Goal: Task Accomplishment & Management: Complete application form

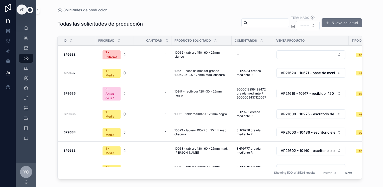
click at [339, 24] on button "Nueva solicitud" at bounding box center [342, 22] width 40 height 9
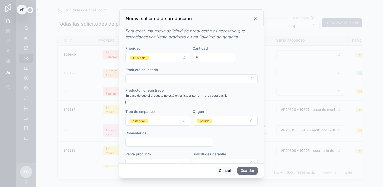
click at [198, 56] on input "*" at bounding box center [214, 57] width 42 height 7
type input "*"
click at [140, 79] on button "Select Button" at bounding box center [191, 79] width 133 height 9
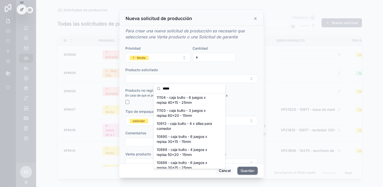
scroll to position [100, 0]
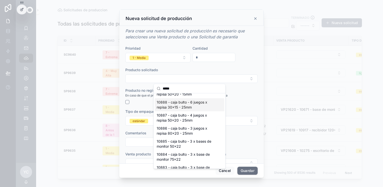
type input "*****"
click at [193, 105] on span "10888 - caja bulto - 6 juegos x repisa 30x15 - 25mm" at bounding box center [187, 105] width 60 height 10
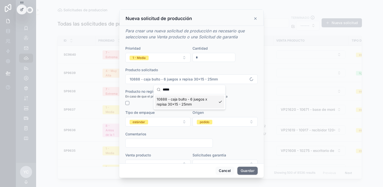
scroll to position [0, 0]
click at [159, 121] on button "estándar" at bounding box center [157, 122] width 65 height 10
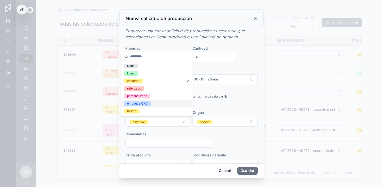
click at [152, 103] on div "empaque CNC" at bounding box center [157, 104] width 70 height 8
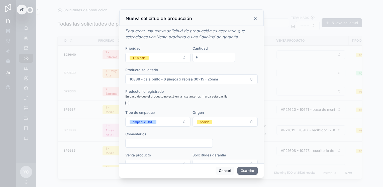
click at [208, 123] on span "pedido" at bounding box center [205, 122] width 16 height 5
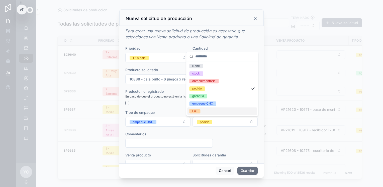
click at [204, 110] on div "Full" at bounding box center [222, 111] width 70 height 8
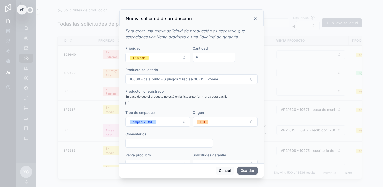
click at [148, 141] on input "scrollable content" at bounding box center [169, 143] width 87 height 7
type input "***"
click at [165, 136] on div "Comentarios" at bounding box center [169, 134] width 88 height 5
click at [159, 60] on button "1 - Media" at bounding box center [157, 58] width 65 height 10
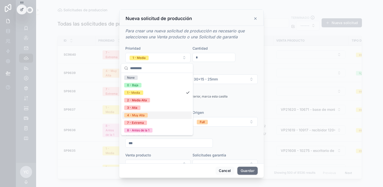
click at [149, 114] on div "4 - Muy Alta" at bounding box center [157, 116] width 70 height 8
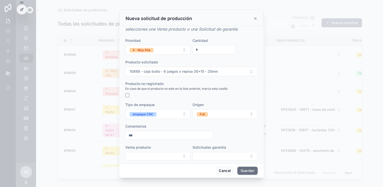
scroll to position [13, 0]
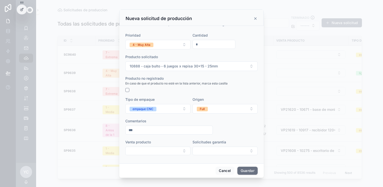
click at [250, 170] on button "Guardar" at bounding box center [248, 171] width 20 height 8
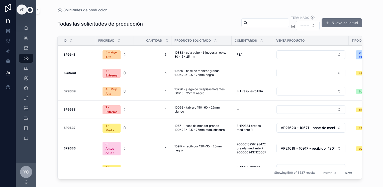
click at [351, 21] on button "Nueva solicitud" at bounding box center [342, 22] width 40 height 9
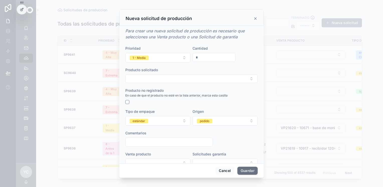
click at [148, 57] on span "1 - Media" at bounding box center [139, 58] width 19 height 5
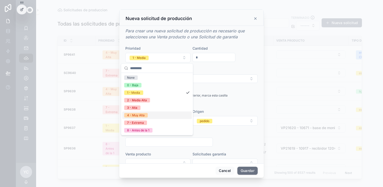
click at [150, 113] on div "4 - Muy Alta" at bounding box center [157, 116] width 70 height 8
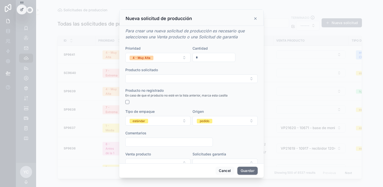
click at [199, 59] on input "*" at bounding box center [214, 57] width 42 height 7
type input "*"
click at [202, 78] on button "Select Button" at bounding box center [191, 79] width 133 height 9
click at [167, 88] on input "******" at bounding box center [193, 88] width 60 height 9
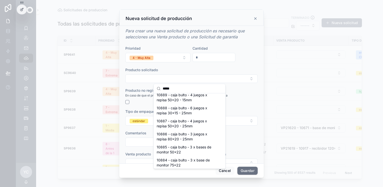
scroll to position [100, 0]
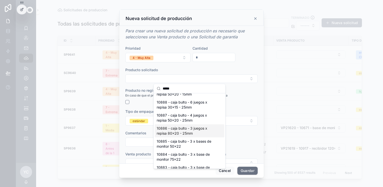
type input "*****"
click at [200, 132] on span "10886 - caja bulto - 3 juegos x repisa 80x20 - 25mm" at bounding box center [187, 131] width 60 height 10
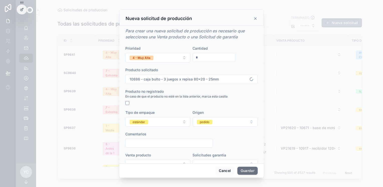
click at [171, 123] on button "estándar" at bounding box center [157, 122] width 65 height 10
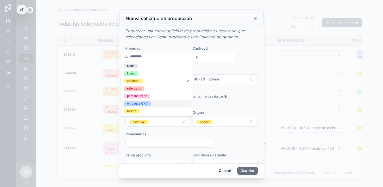
click at [147, 104] on div "empaque CNC" at bounding box center [137, 103] width 21 height 5
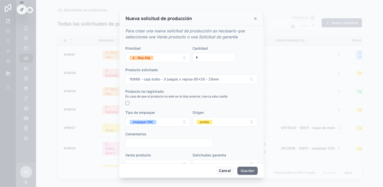
click at [205, 120] on div "pedido" at bounding box center [205, 122] width 10 height 5
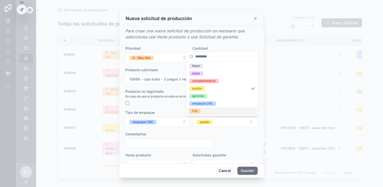
click at [203, 112] on div "Full" at bounding box center [222, 111] width 70 height 8
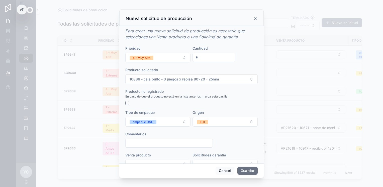
click at [148, 139] on div "scrollable content" at bounding box center [169, 143] width 88 height 9
click at [150, 144] on input "scrollable content" at bounding box center [169, 143] width 87 height 7
type input "***"
click at [247, 171] on button "Guardar" at bounding box center [248, 171] width 20 height 8
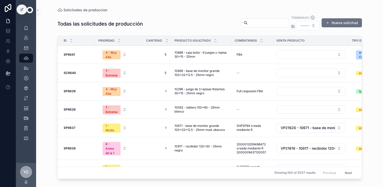
click at [244, 74] on div "--" at bounding box center [253, 73] width 36 height 8
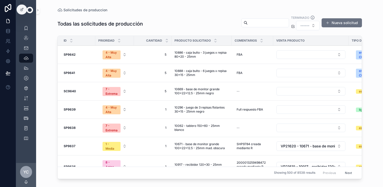
click at [347, 22] on button "Nueva solicitud" at bounding box center [342, 22] width 40 height 9
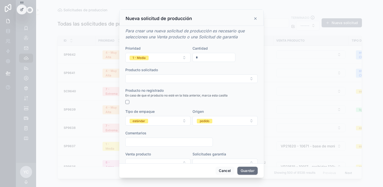
click at [211, 57] on input "*" at bounding box center [214, 57] width 42 height 7
type input "*"
click at [155, 60] on button "1 - Media" at bounding box center [157, 58] width 65 height 10
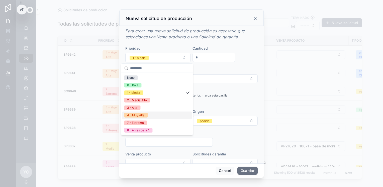
click at [146, 114] on span "4 - Muy Alta" at bounding box center [136, 115] width 24 height 5
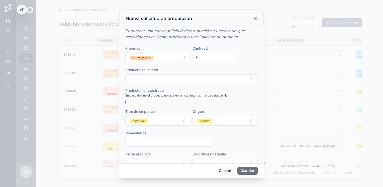
click at [146, 83] on form "Prioridad 4 - Muy Alta Cantidad * Producto solicitado Producto no registrado En…" at bounding box center [191, 109] width 133 height 126
click at [148, 79] on button "Select Button" at bounding box center [191, 79] width 133 height 9
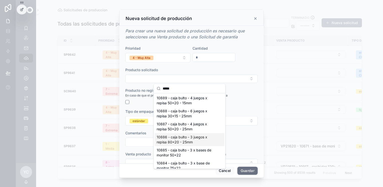
scroll to position [84, 0]
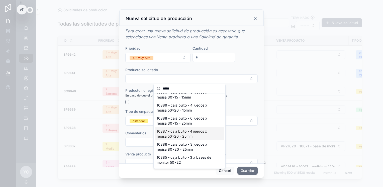
type input "*****"
click at [202, 132] on span "10887 - caja bulto - 4 juegos x repisa 50x20 - 25mm" at bounding box center [187, 134] width 60 height 10
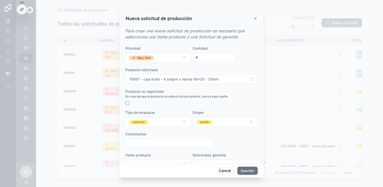
click at [142, 122] on div "estándar" at bounding box center [139, 122] width 13 height 5
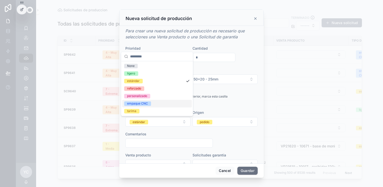
click at [146, 104] on div "empaque CNC" at bounding box center [137, 103] width 21 height 5
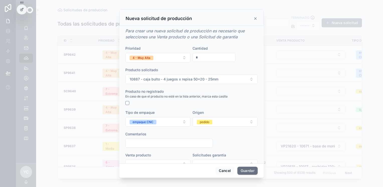
click at [196, 117] on button "pedido" at bounding box center [225, 122] width 65 height 10
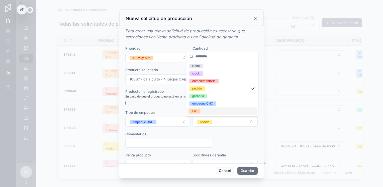
click at [200, 113] on span "Full" at bounding box center [194, 111] width 11 height 5
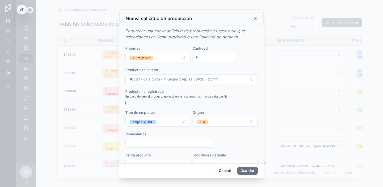
click at [159, 146] on input "scrollable content" at bounding box center [169, 143] width 87 height 7
type input "***"
click at [250, 171] on button "Guardar" at bounding box center [248, 171] width 20 height 8
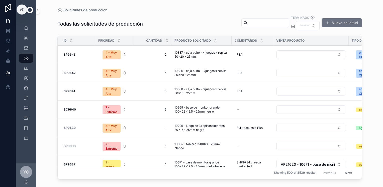
click at [337, 25] on button "Nueva solicitud" at bounding box center [342, 22] width 40 height 9
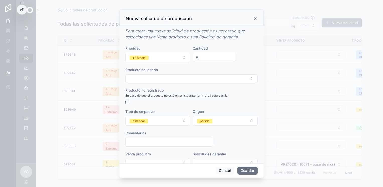
click at [167, 57] on button "1 - Media" at bounding box center [157, 58] width 65 height 10
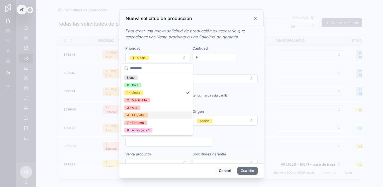
click at [151, 114] on div "4 - Muy Alta" at bounding box center [157, 116] width 70 height 8
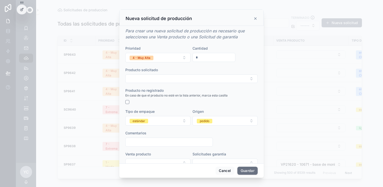
click at [167, 79] on button "Select Button" at bounding box center [191, 79] width 133 height 9
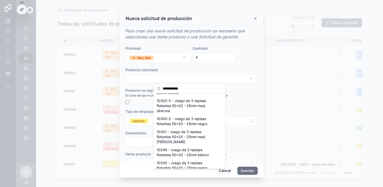
scroll to position [251, 0]
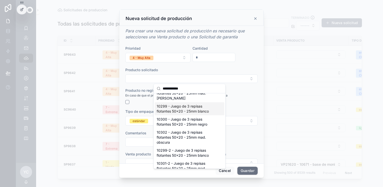
type input "**********"
click at [202, 111] on span "10299 - Juego de 3 repisas flotantes 50x20 - 25mm blanco" at bounding box center [187, 109] width 60 height 10
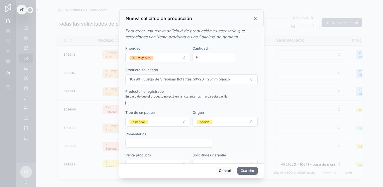
click at [164, 121] on button "estándar" at bounding box center [157, 122] width 65 height 10
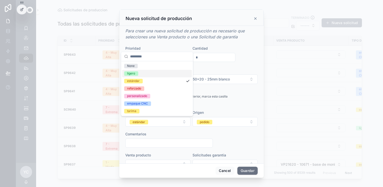
click at [141, 73] on div "ligero" at bounding box center [157, 74] width 70 height 8
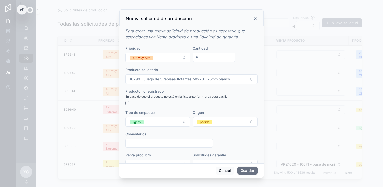
click at [205, 121] on div "pedido" at bounding box center [205, 122] width 10 height 5
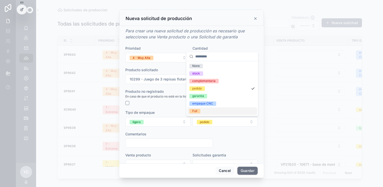
click at [203, 111] on div "Full" at bounding box center [222, 111] width 70 height 8
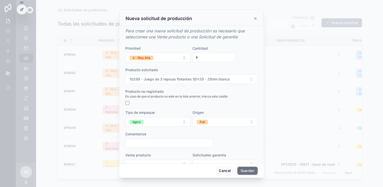
click at [175, 146] on input "scrollable content" at bounding box center [169, 143] width 87 height 7
type input "***"
click at [248, 170] on button "Guardar" at bounding box center [248, 171] width 20 height 8
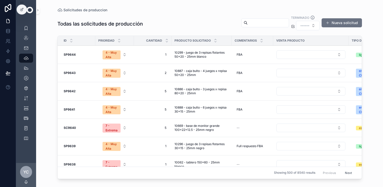
click at [339, 23] on button "Nueva solicitud" at bounding box center [342, 22] width 40 height 9
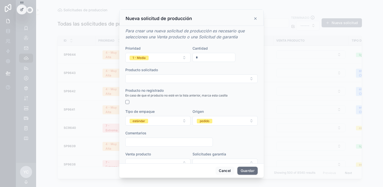
click at [203, 56] on input "*" at bounding box center [214, 57] width 42 height 7
click at [203, 58] on input "*" at bounding box center [214, 57] width 42 height 7
type input "**"
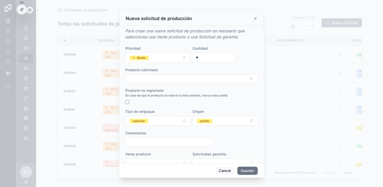
click at [155, 79] on button "Select Button" at bounding box center [191, 79] width 133 height 9
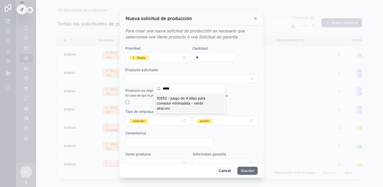
type input "*****"
click at [192, 102] on span "10852 - juego de 4 sillas para comedor minimalista - verde obscuro" at bounding box center [187, 103] width 60 height 15
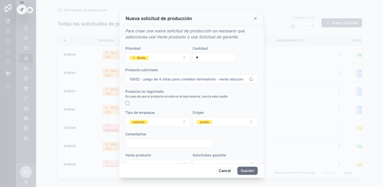
click at [157, 126] on button "estándar" at bounding box center [157, 122] width 65 height 10
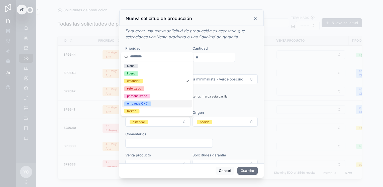
click at [148, 103] on span "empaque CNC" at bounding box center [137, 103] width 27 height 5
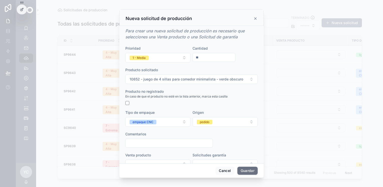
click at [215, 122] on button "pedido" at bounding box center [225, 122] width 65 height 10
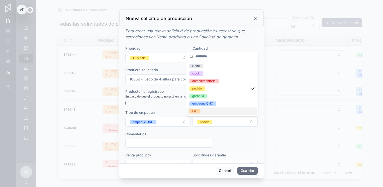
click at [202, 111] on div "Full" at bounding box center [222, 111] width 70 height 8
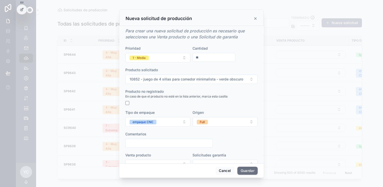
click at [156, 147] on div "scrollable content" at bounding box center [169, 143] width 88 height 9
click at [158, 144] on input "scrollable content" at bounding box center [169, 143] width 87 height 7
paste input "********"
type input "**********"
click at [168, 59] on button "1 - Media" at bounding box center [157, 58] width 65 height 10
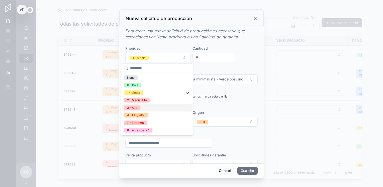
click at [150, 109] on div "3 - Alta" at bounding box center [157, 108] width 70 height 8
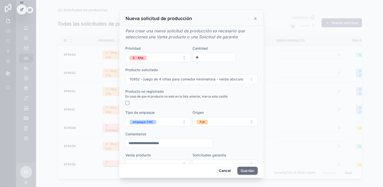
click at [177, 136] on div "Comentarios" at bounding box center [169, 134] width 88 height 5
click at [176, 141] on input "**********" at bounding box center [169, 143] width 87 height 7
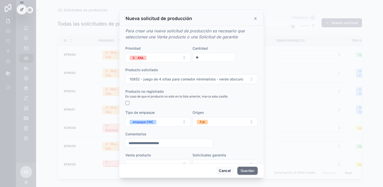
click at [242, 168] on button "Guardar" at bounding box center [248, 171] width 20 height 8
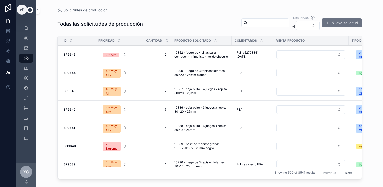
click at [350, 21] on button "Nueva solicitud" at bounding box center [342, 22] width 40 height 9
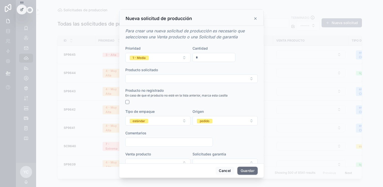
click at [209, 57] on input "*" at bounding box center [214, 57] width 42 height 7
type input "**"
click at [143, 77] on button "Select Button" at bounding box center [191, 79] width 133 height 9
type input "*****"
click at [187, 100] on span "10851 - juego de 4 sillas para comedor minimalista - negro" at bounding box center [187, 101] width 60 height 10
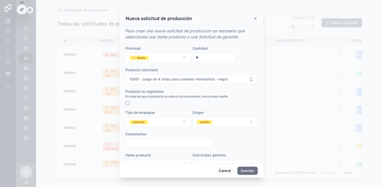
click at [150, 119] on button "estándar" at bounding box center [157, 122] width 65 height 10
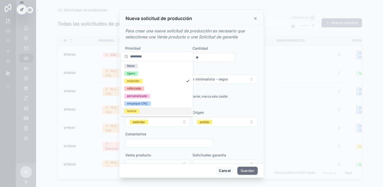
click at [152, 105] on div "empaque CNC" at bounding box center [157, 104] width 70 height 8
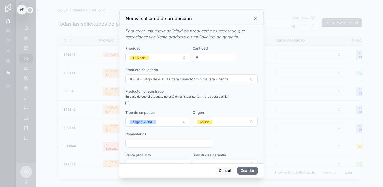
click at [207, 125] on button "pedido" at bounding box center [225, 122] width 65 height 10
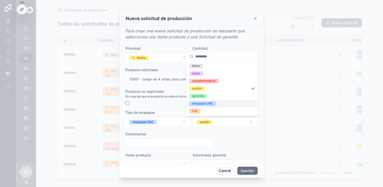
click at [201, 114] on div "Full" at bounding box center [222, 111] width 70 height 8
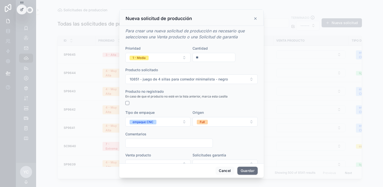
click at [161, 143] on input "scrollable content" at bounding box center [169, 143] width 87 height 7
paste input "**********"
type input "**********"
drag, startPoint x: 155, startPoint y: 57, endPoint x: 156, endPoint y: 60, distance: 2.9
click at [155, 57] on button "1 - Media" at bounding box center [157, 58] width 65 height 10
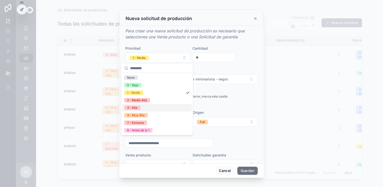
click at [154, 111] on div "3 - Alta" at bounding box center [157, 108] width 70 height 8
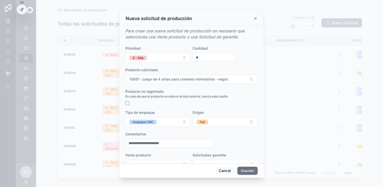
click at [254, 171] on button "Guardar" at bounding box center [248, 171] width 20 height 8
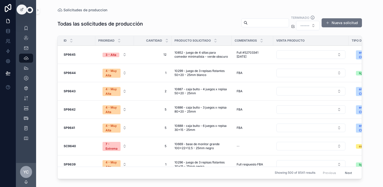
click at [361, 23] on button "Nueva solicitud" at bounding box center [342, 22] width 40 height 9
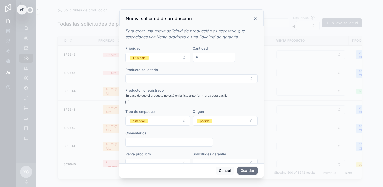
click at [136, 55] on button "1 - Media" at bounding box center [157, 58] width 65 height 10
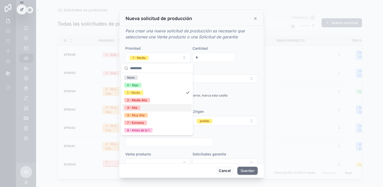
drag, startPoint x: 136, startPoint y: 108, endPoint x: 172, endPoint y: 69, distance: 52.8
click at [136, 108] on div "3 - Alta" at bounding box center [132, 108] width 10 height 5
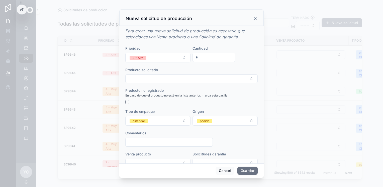
click at [207, 59] on input "*" at bounding box center [214, 57] width 42 height 7
type input "*"
click at [136, 78] on button "Select Button" at bounding box center [191, 79] width 133 height 9
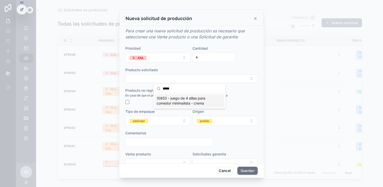
type input "*****"
click at [168, 101] on span "10853 - juego de 4 sillas para comedor minimalista - crema" at bounding box center [187, 101] width 60 height 10
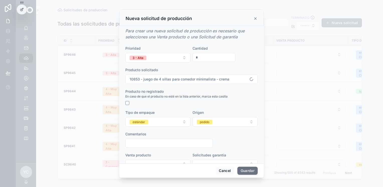
click at [141, 122] on div "estándar" at bounding box center [139, 122] width 13 height 5
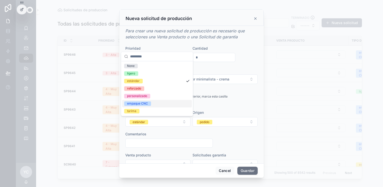
click at [142, 104] on div "empaque CNC" at bounding box center [137, 103] width 21 height 5
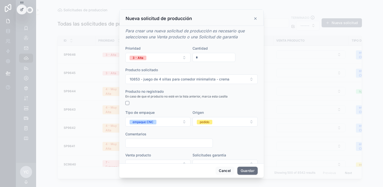
click at [209, 121] on span "pedido" at bounding box center [205, 122] width 16 height 5
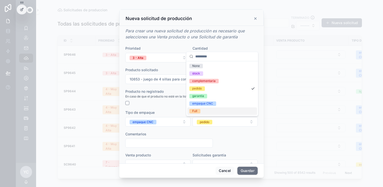
click at [202, 111] on div "Full" at bounding box center [222, 111] width 70 height 8
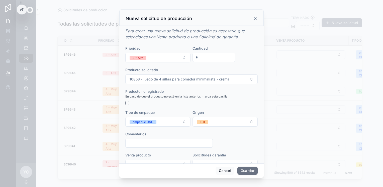
click at [146, 145] on input "scrollable content" at bounding box center [169, 143] width 87 height 7
paste input "**********"
type input "**********"
click at [252, 172] on button "Guardar" at bounding box center [248, 171] width 20 height 8
